Goal: Navigation & Orientation: Go to known website

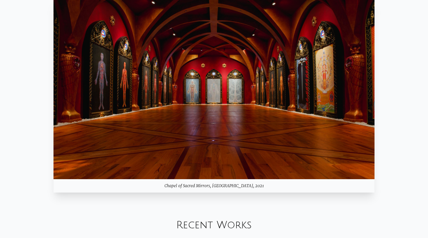
scroll to position [639, 0]
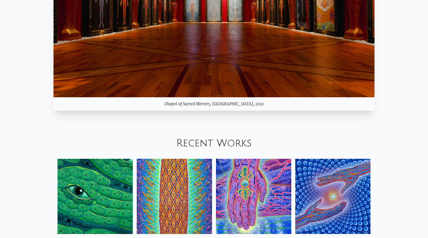
click at [295, 163] on div "Your browser does not support the video tag. Mystic Visionary Artist, co-founde…" at bounding box center [214, 171] width 428 height 1579
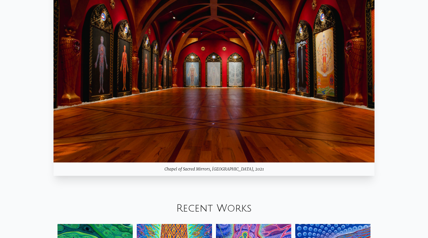
scroll to position [567, 0]
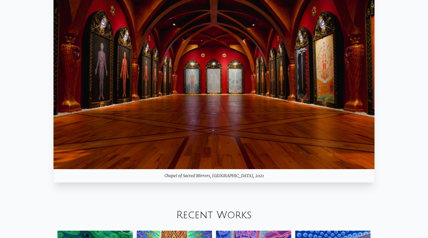
click at [273, 120] on img at bounding box center [213, 79] width 321 height 181
click at [351, 117] on img at bounding box center [213, 79] width 321 height 181
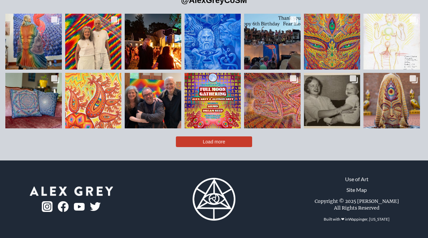
scroll to position [1619, 0]
